Goal: Information Seeking & Learning: Learn about a topic

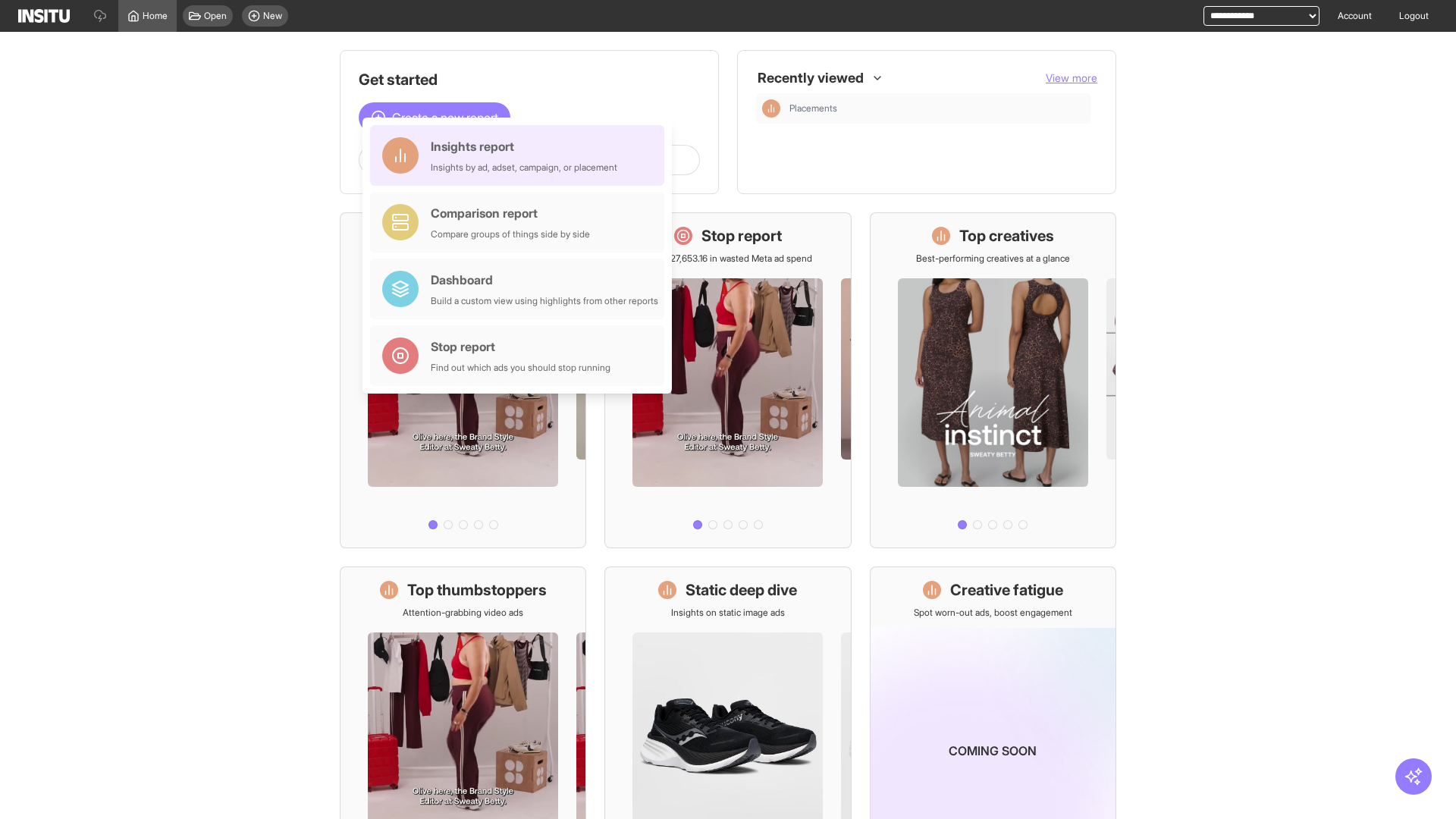
click at [521, 155] on div "Insights report Insights by ad, adset, campaign, or placement" at bounding box center [524, 155] width 187 height 37
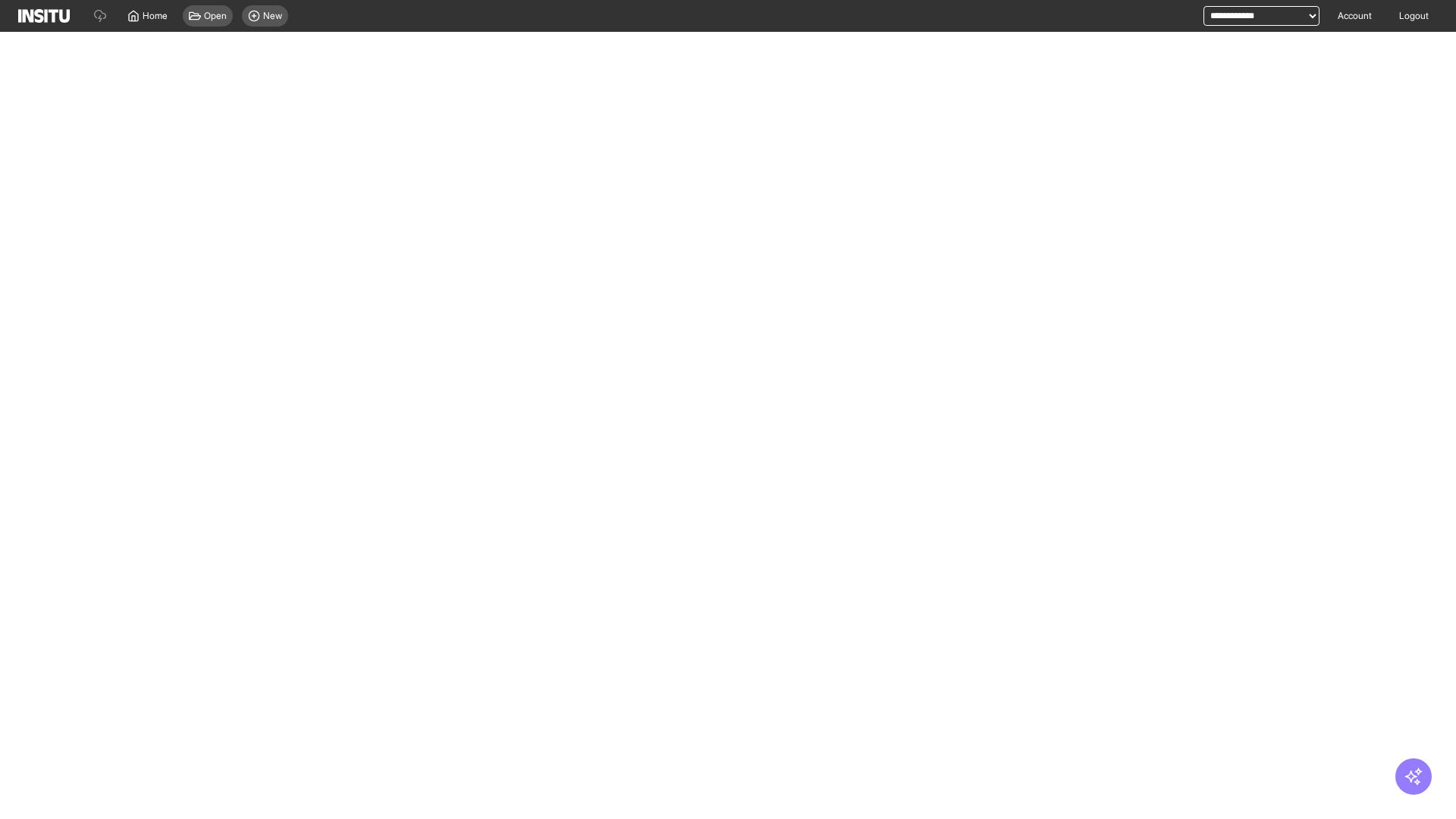
select select "**"
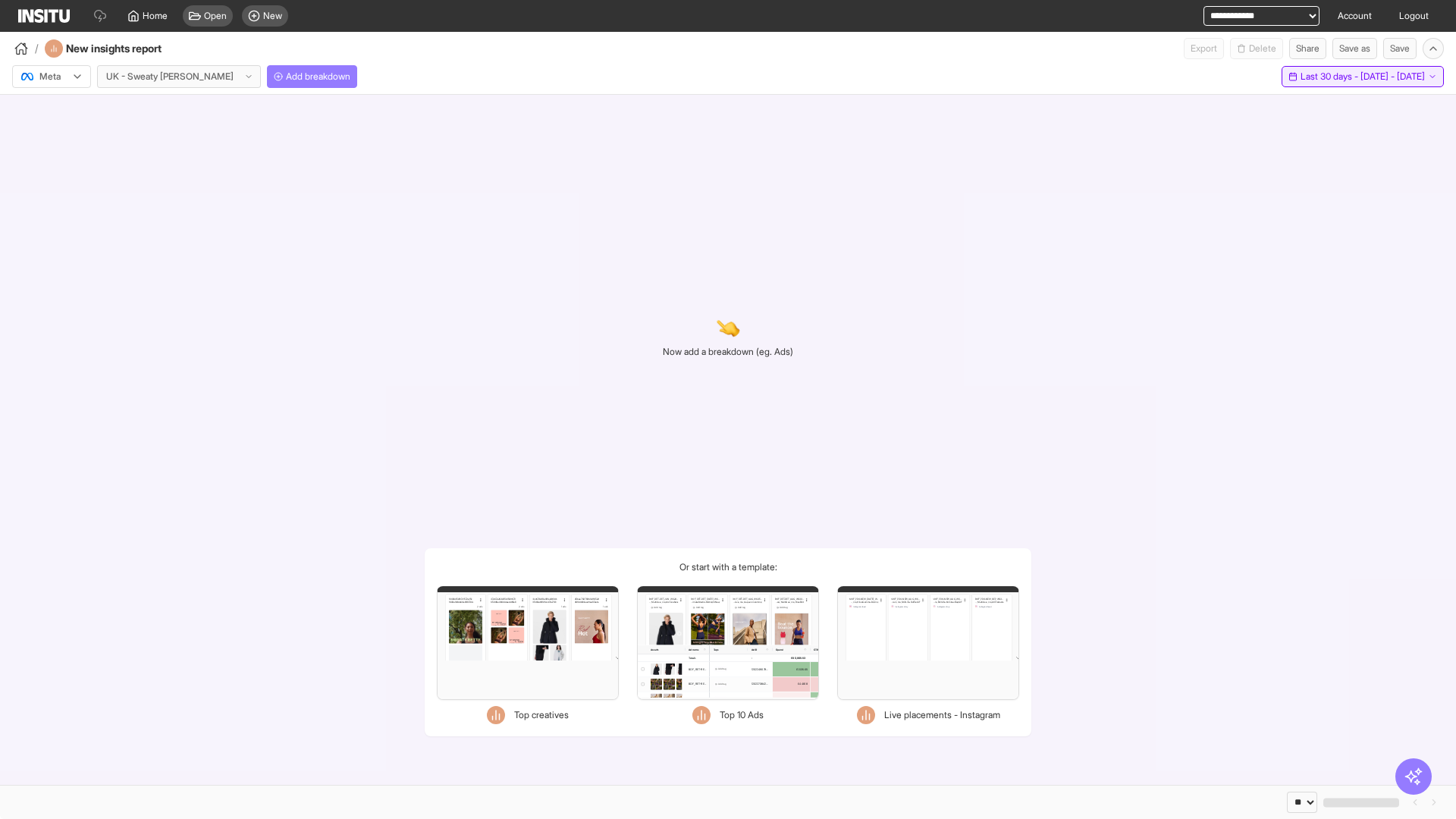
click at [1331, 77] on span "Last 30 days - [DATE] - [DATE]" at bounding box center [1363, 76] width 124 height 12
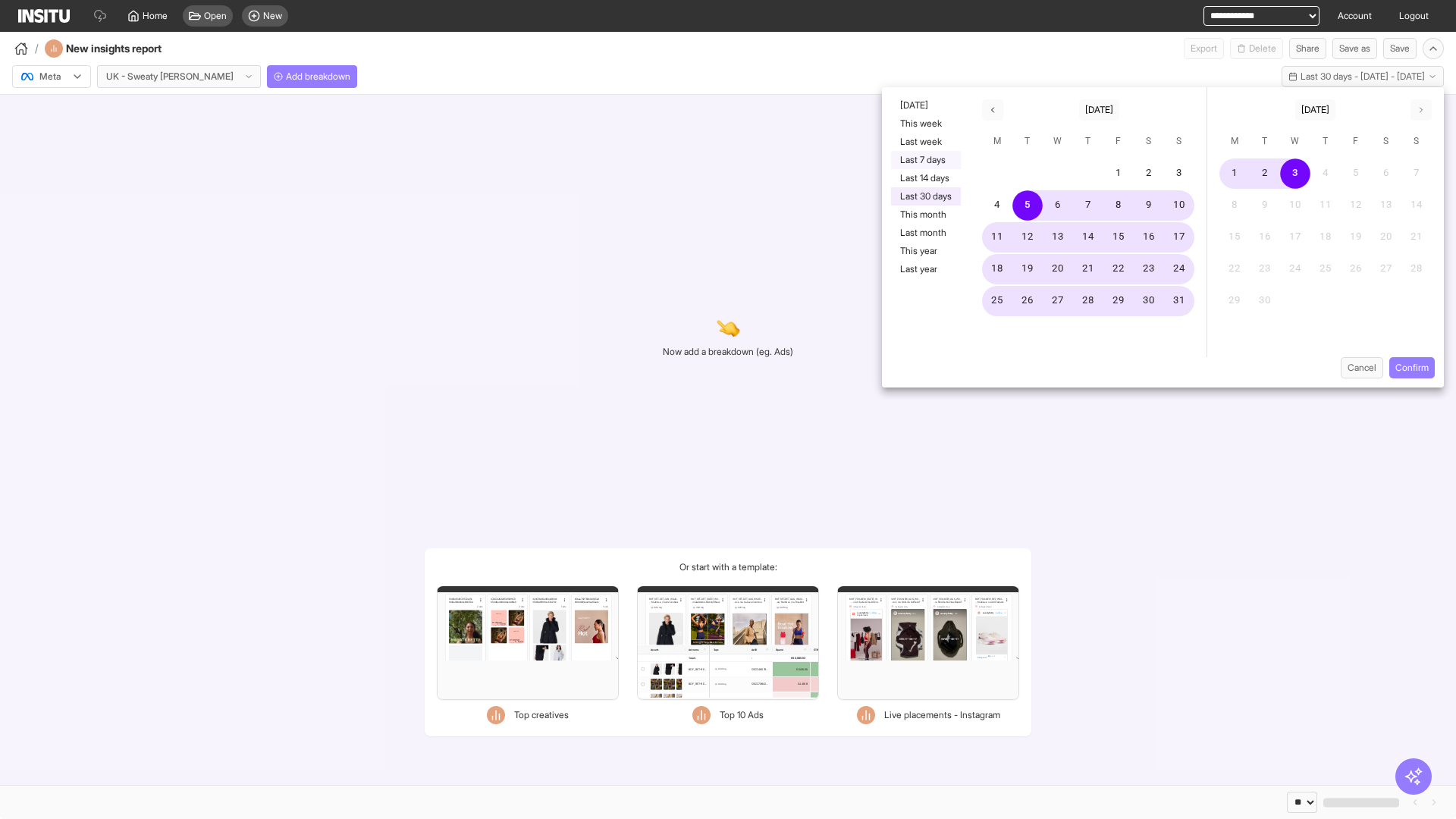
click at [925, 160] on button "Last 7 days" at bounding box center [926, 160] width 70 height 18
